Goal: Information Seeking & Learning: Understand process/instructions

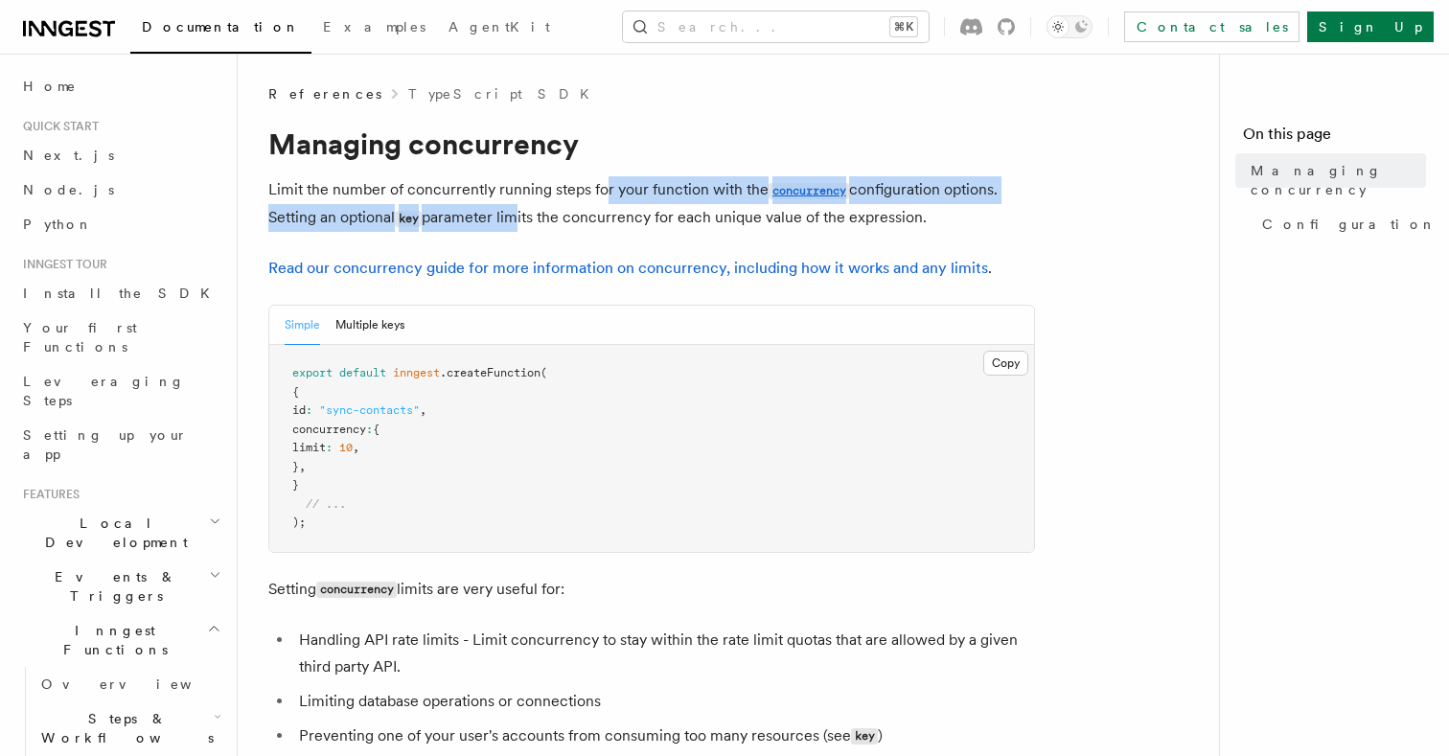
drag, startPoint x: 606, startPoint y: 198, endPoint x: 496, endPoint y: 224, distance: 113.2
click at [496, 224] on p "Limit the number of concurrently running steps for your function with the concu…" at bounding box center [651, 204] width 767 height 56
drag, startPoint x: 496, startPoint y: 224, endPoint x: 544, endPoint y: 189, distance: 60.4
click at [537, 190] on p "Limit the number of concurrently running steps for your function with the concu…" at bounding box center [651, 204] width 767 height 56
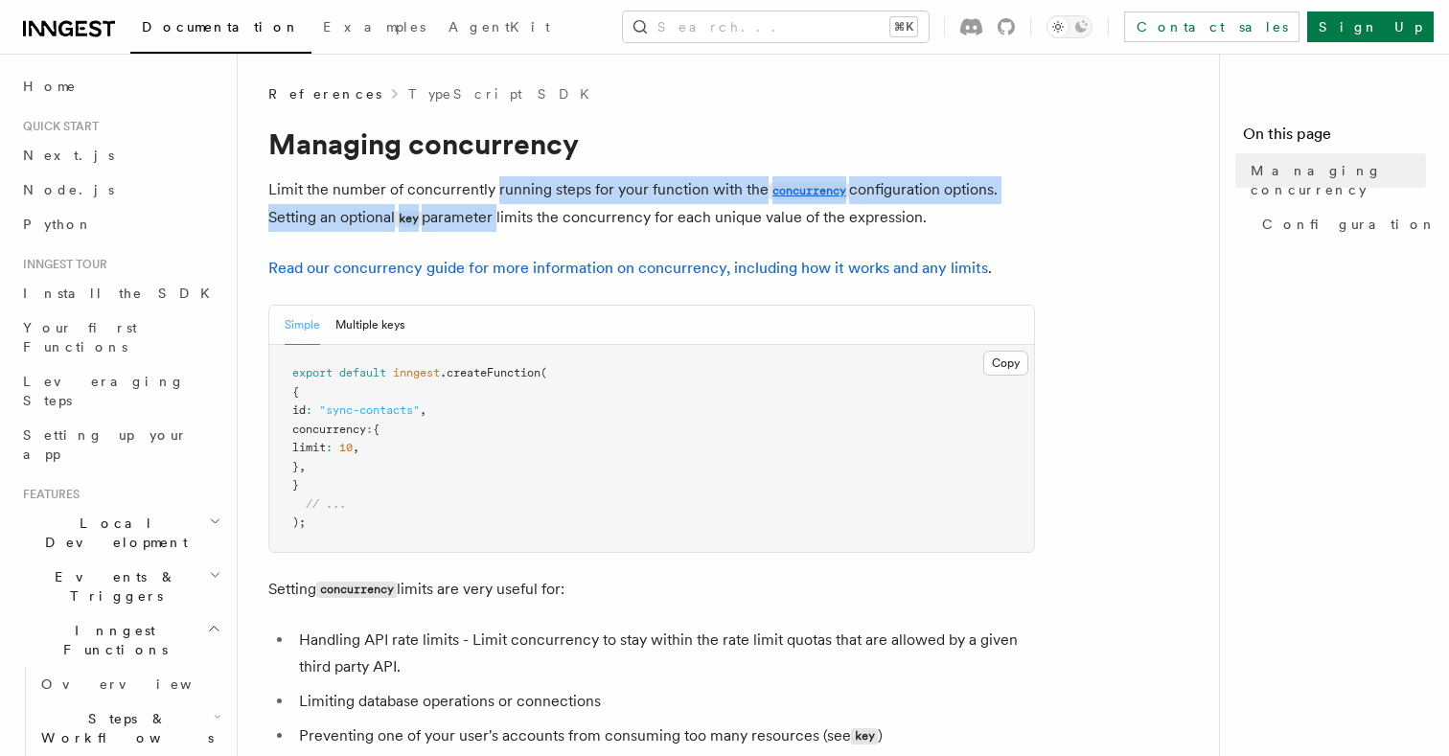
click at [544, 189] on p "Limit the number of concurrently running steps for your function with the concu…" at bounding box center [651, 204] width 767 height 56
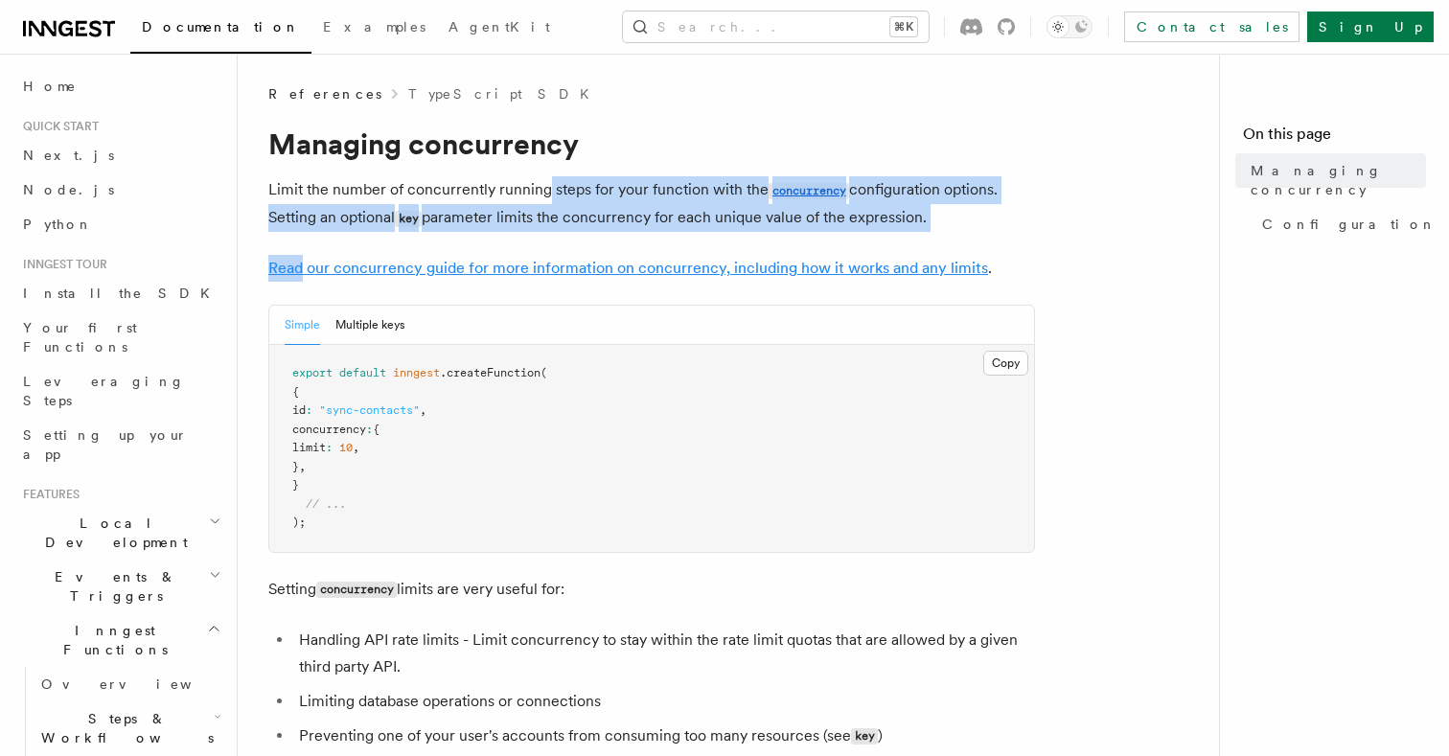
drag, startPoint x: 544, startPoint y: 189, endPoint x: 507, endPoint y: 267, distance: 87.0
click at [507, 267] on link "Read our concurrency guide for more information on concurrency, including how i…" at bounding box center [628, 268] width 720 height 18
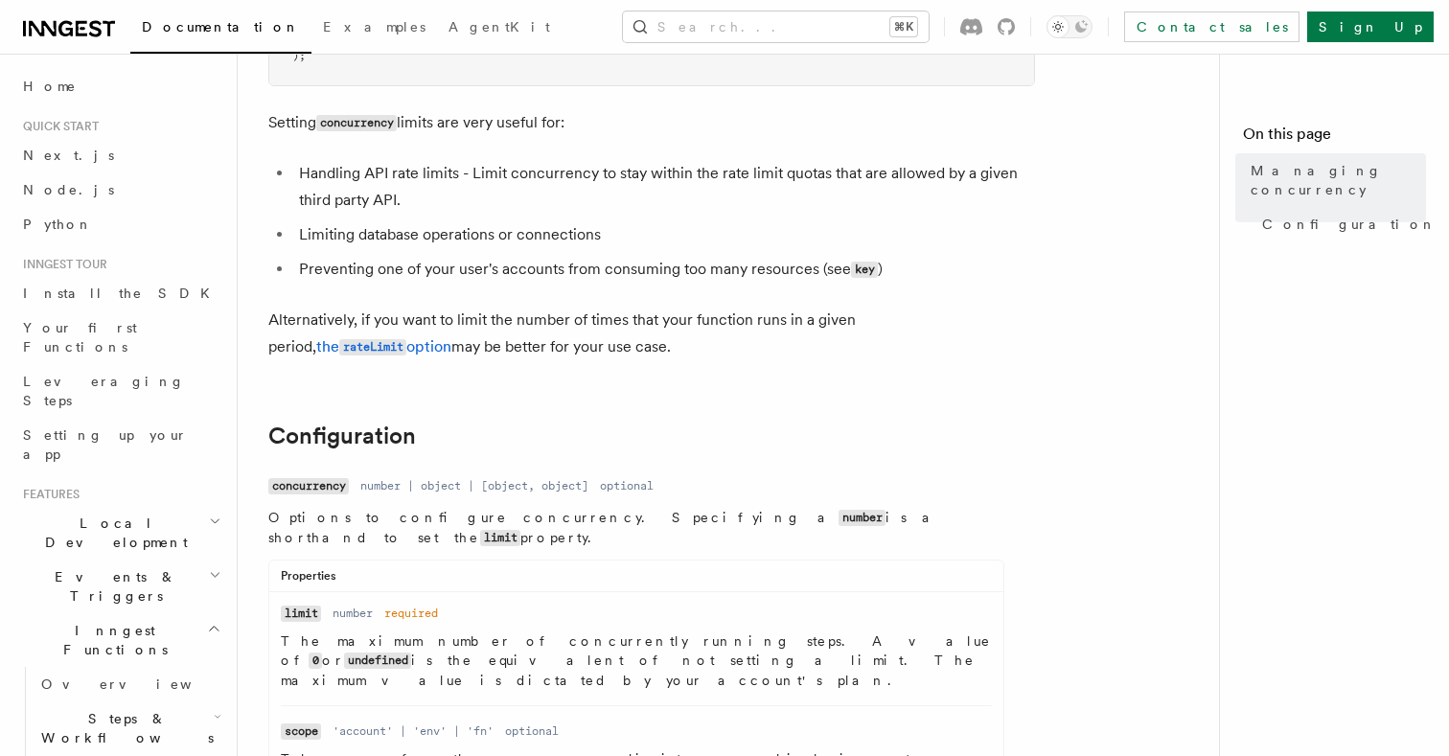
scroll to position [466, 0]
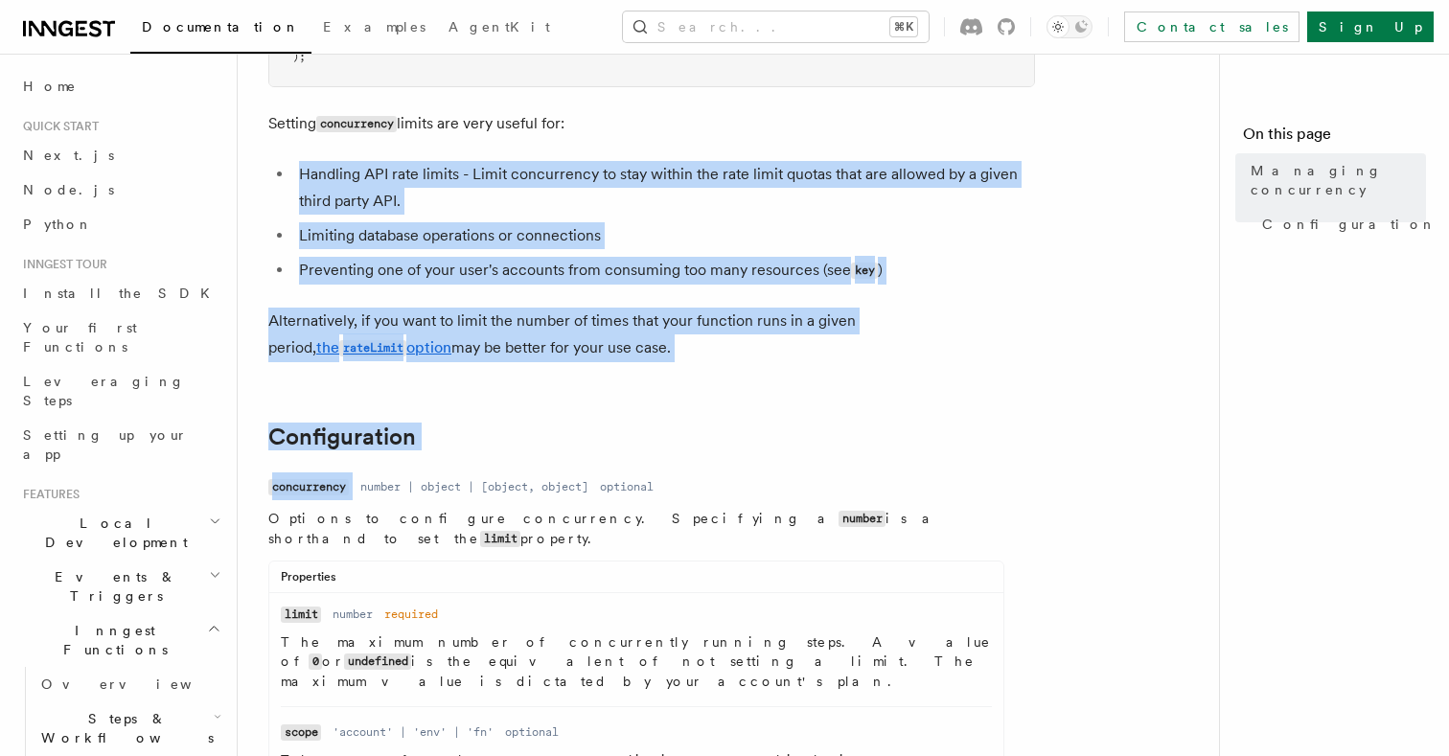
drag, startPoint x: 523, startPoint y: 162, endPoint x: 524, endPoint y: 477, distance: 315.3
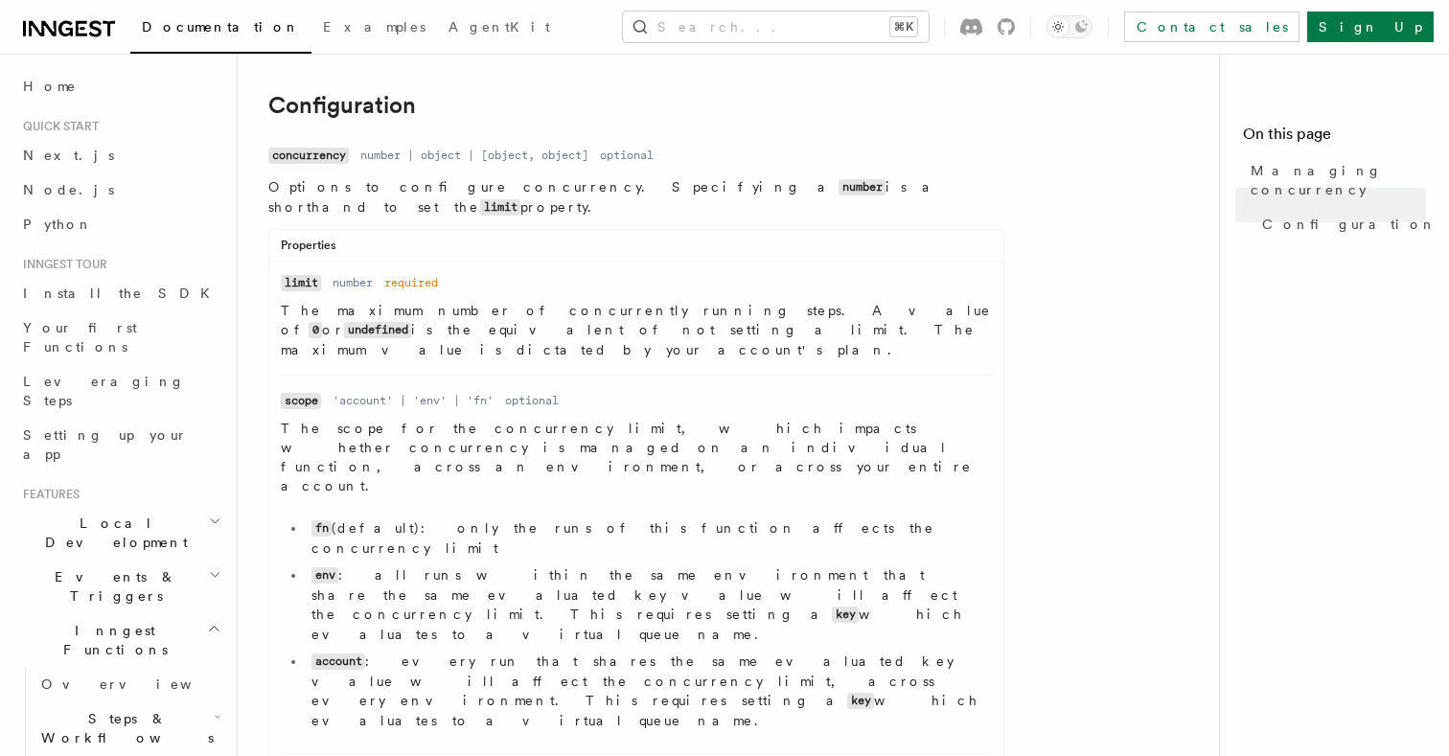
scroll to position [767, 0]
